Goal: Information Seeking & Learning: Learn about a topic

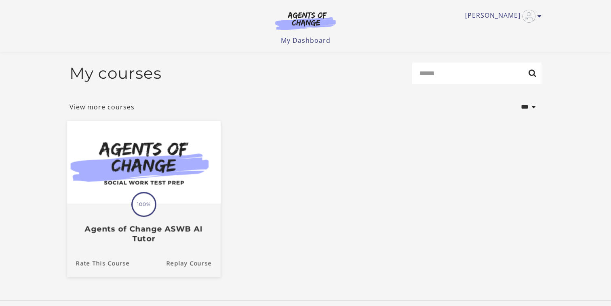
scroll to position [55, 0]
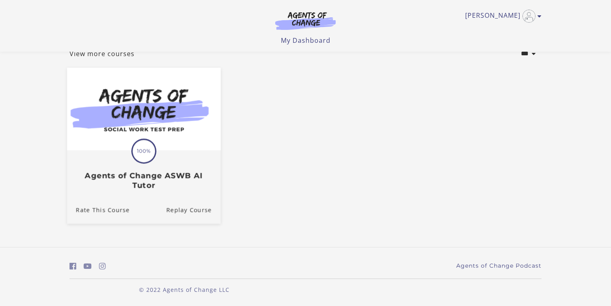
click at [113, 184] on h3 "Agents of Change ASWB AI Tutor" at bounding box center [144, 180] width 136 height 19
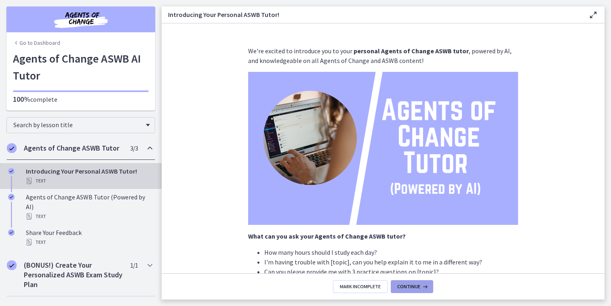
click at [406, 287] on span "Continue" at bounding box center [408, 287] width 23 height 6
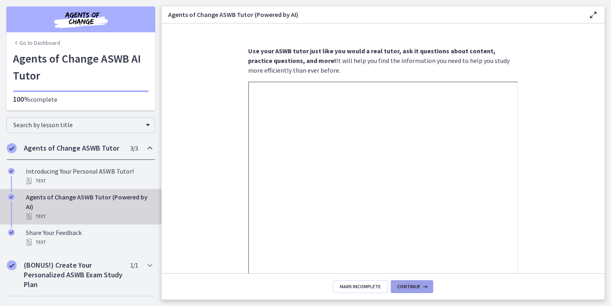
click at [409, 287] on span "Continue" at bounding box center [408, 287] width 23 height 6
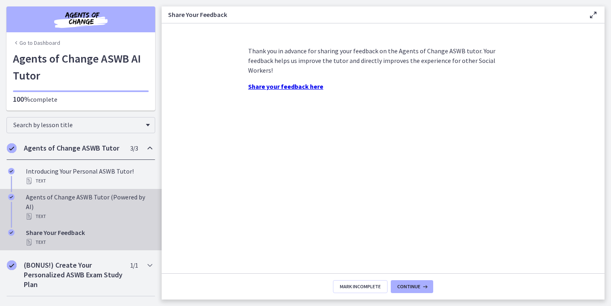
click at [69, 189] on link "Agents of Change ASWB Tutor (Powered by AI) Text" at bounding box center [81, 207] width 162 height 36
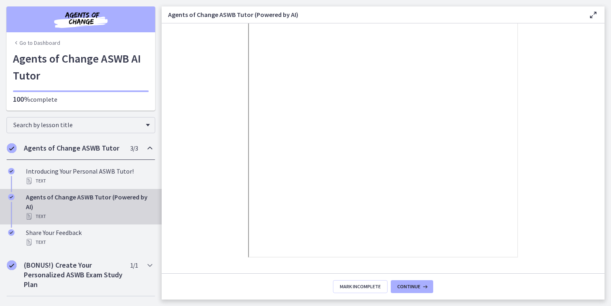
scroll to position [112, 0]
